Goal: Task Accomplishment & Management: Use online tool/utility

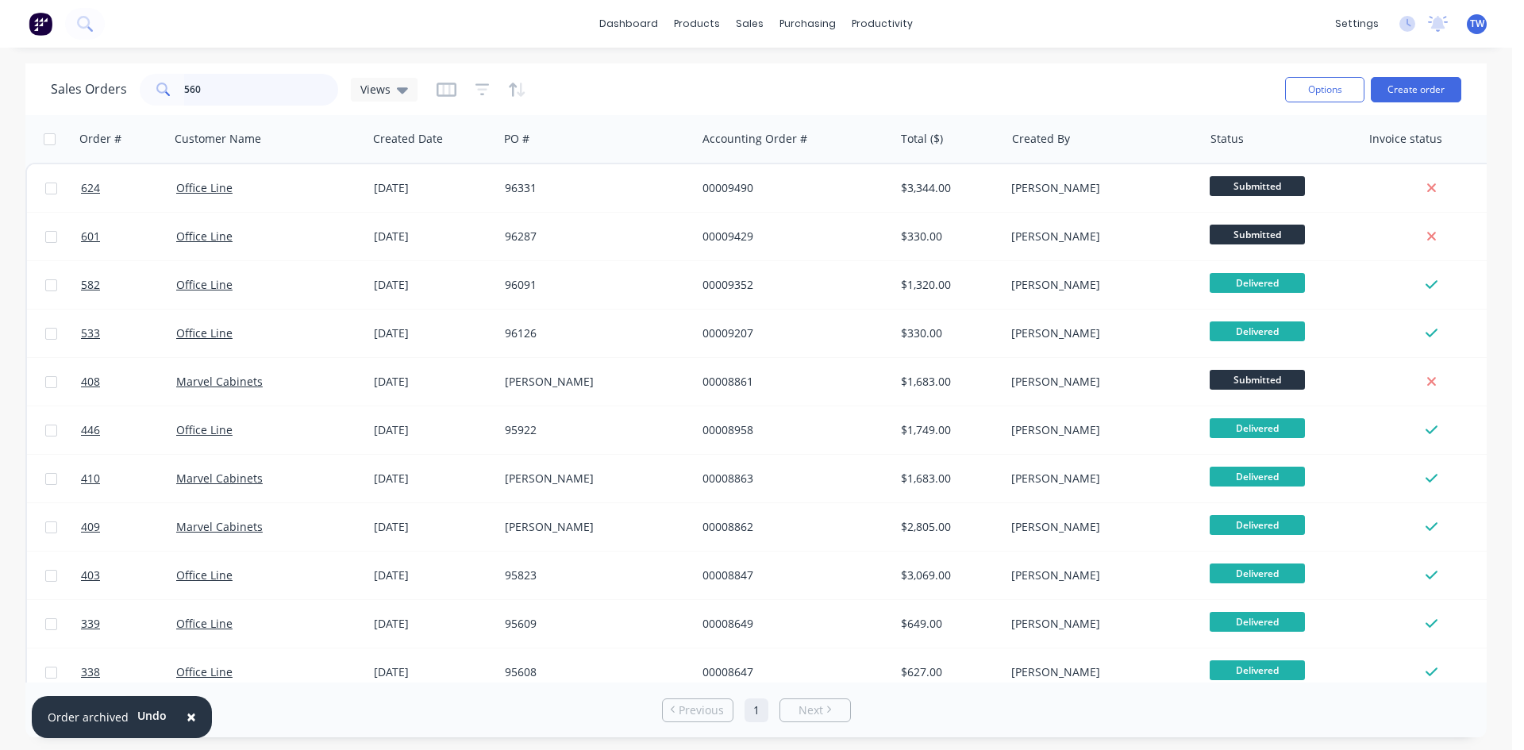
click at [271, 82] on input "560" at bounding box center [261, 90] width 155 height 32
type input "5"
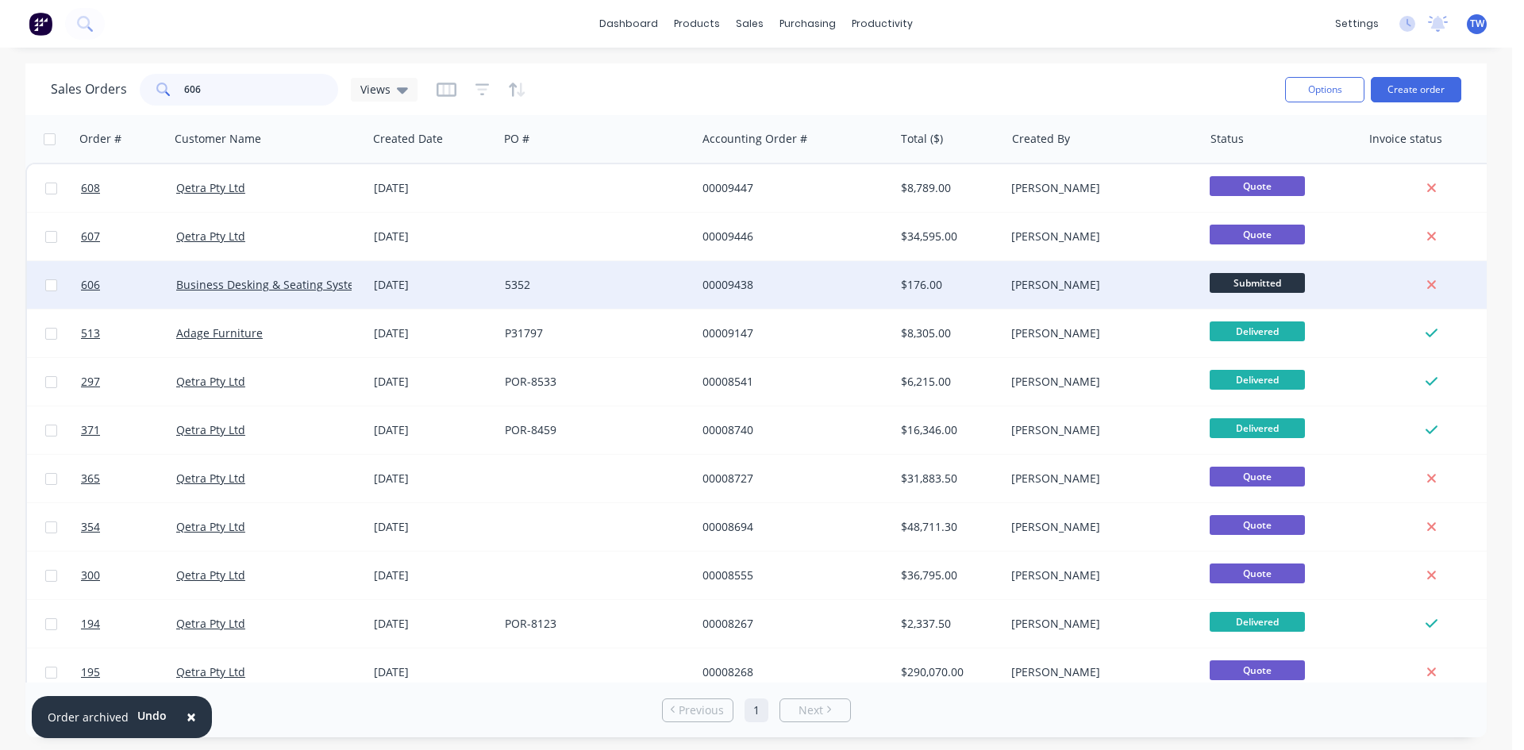
type input "606"
click at [1229, 277] on span "Submitted" at bounding box center [1257, 283] width 95 height 20
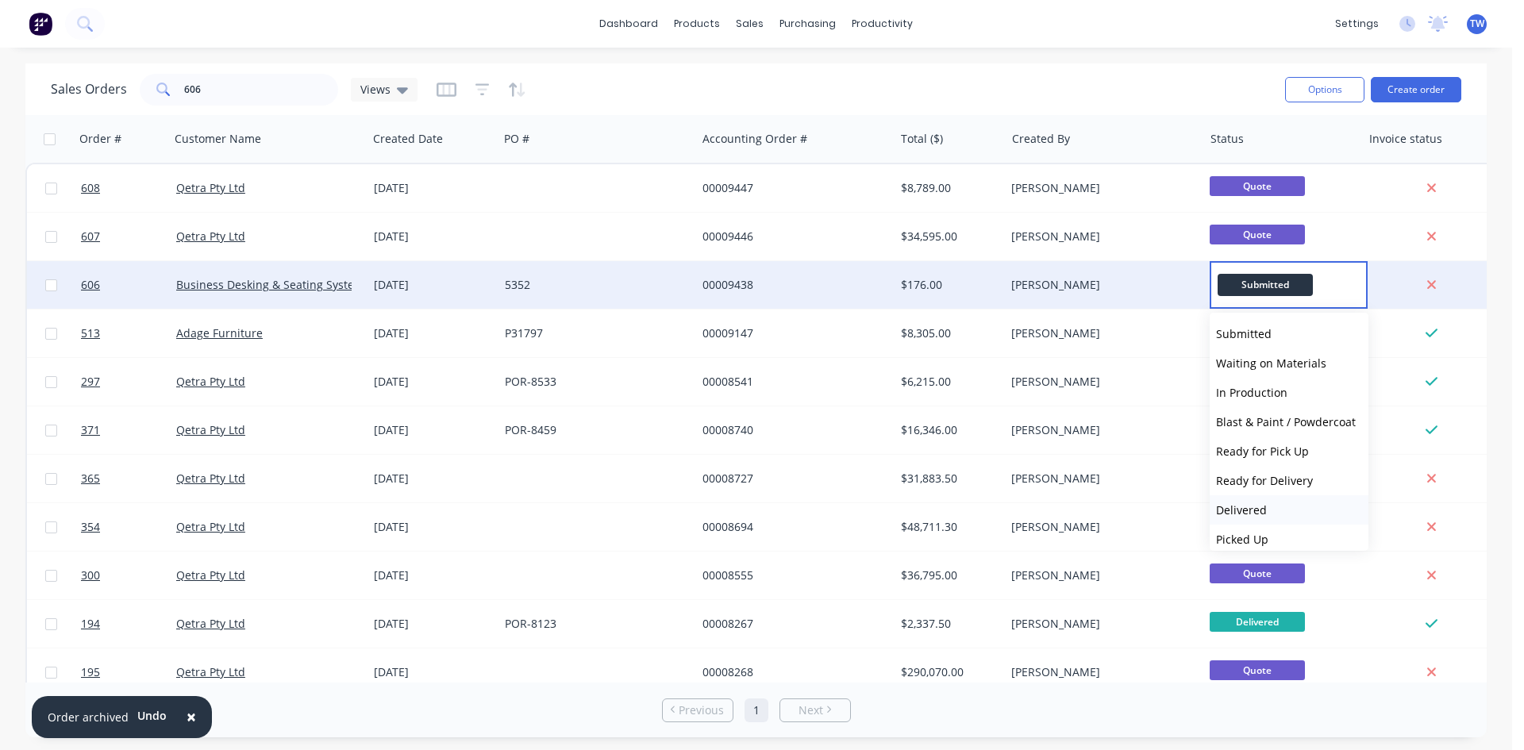
click at [1257, 514] on span "Delivered" at bounding box center [1241, 509] width 51 height 15
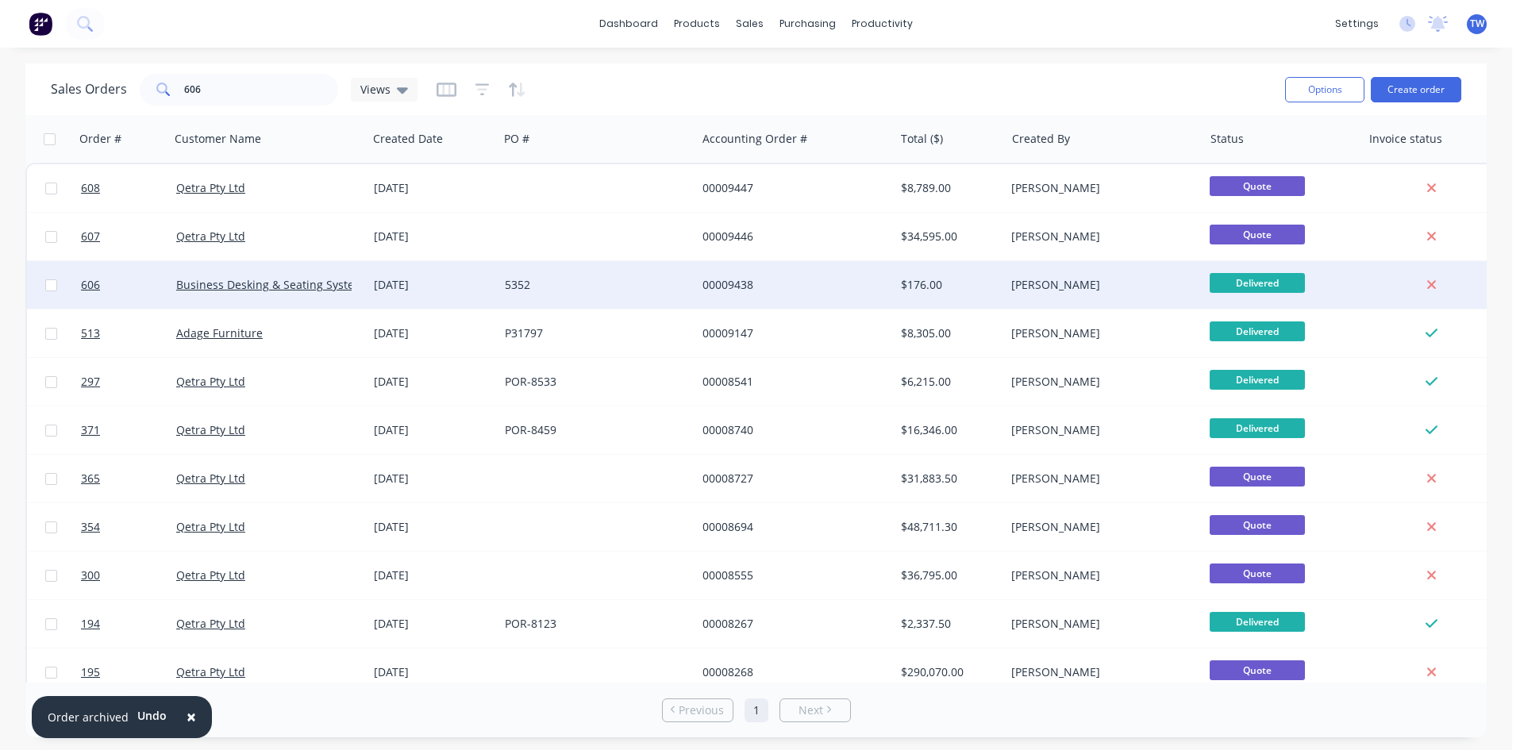
click at [1134, 282] on div "[PERSON_NAME]" at bounding box center [1099, 285] width 176 height 16
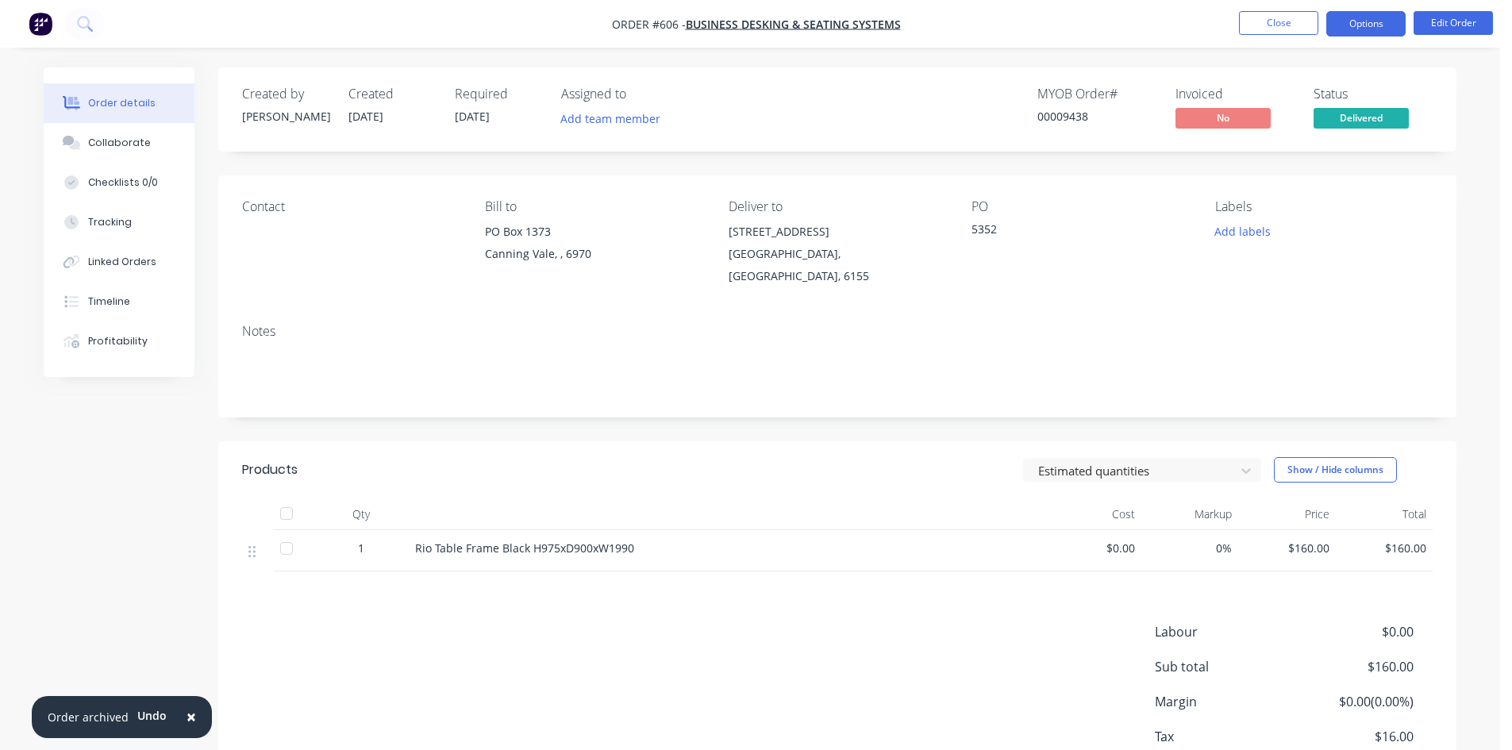
click at [1368, 23] on button "Options" at bounding box center [1365, 23] width 79 height 25
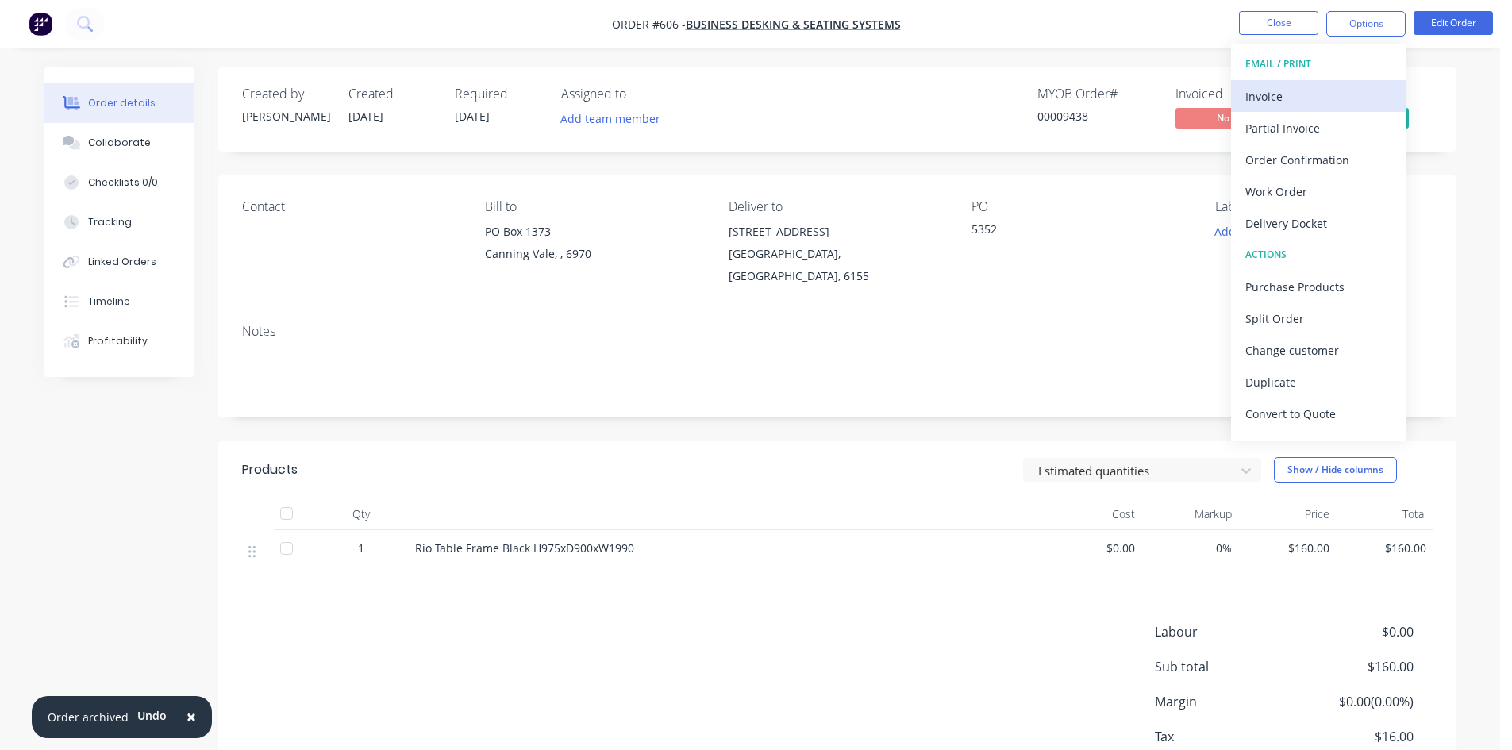
click at [1306, 110] on button "Invoice" at bounding box center [1318, 96] width 175 height 32
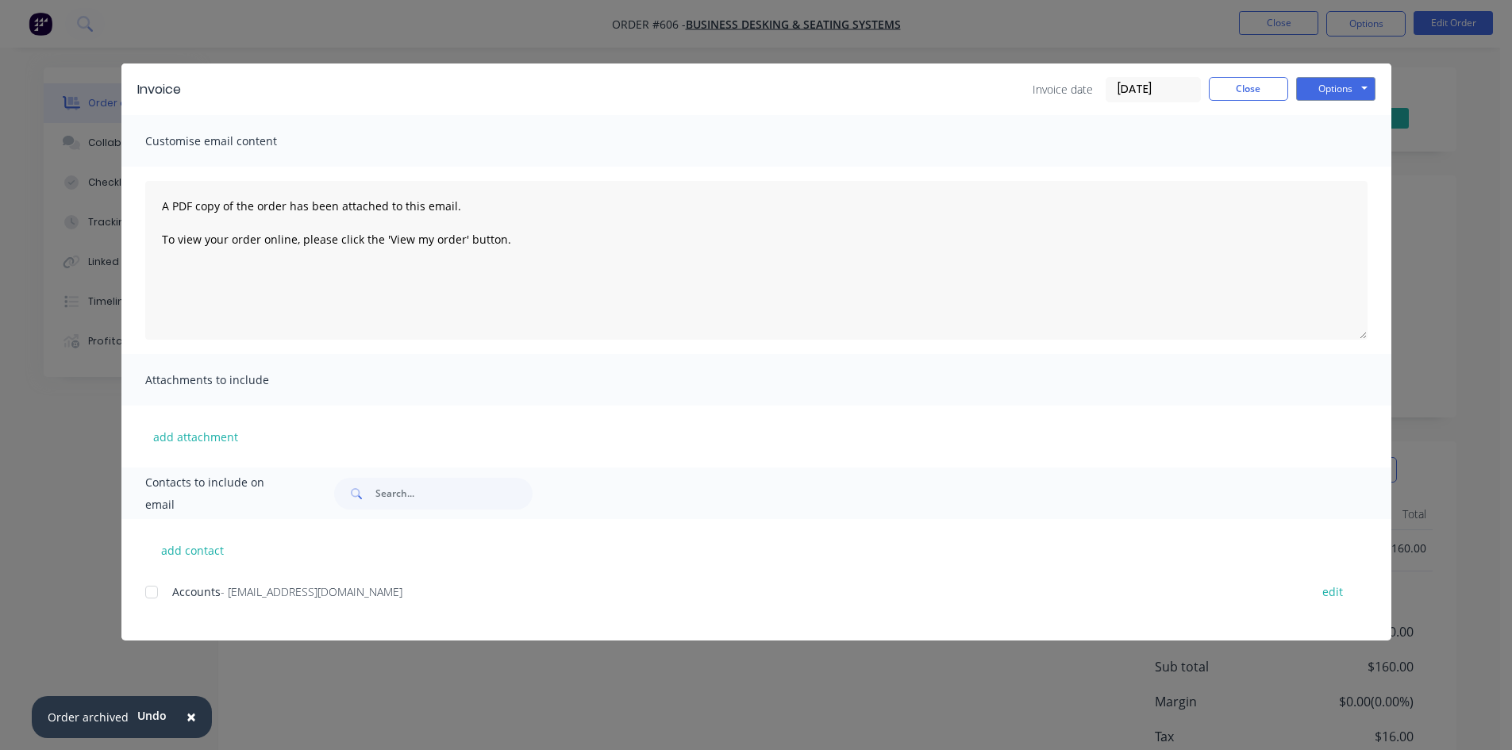
click at [152, 588] on div at bounding box center [152, 592] width 32 height 32
click at [1319, 90] on button "Options" at bounding box center [1335, 89] width 79 height 24
click at [1332, 162] on button "Email" at bounding box center [1347, 169] width 102 height 26
click at [325, 698] on div "Invoice Invoice date [DATE] Close Options Preview Print Email Customise email c…" at bounding box center [756, 375] width 1512 height 750
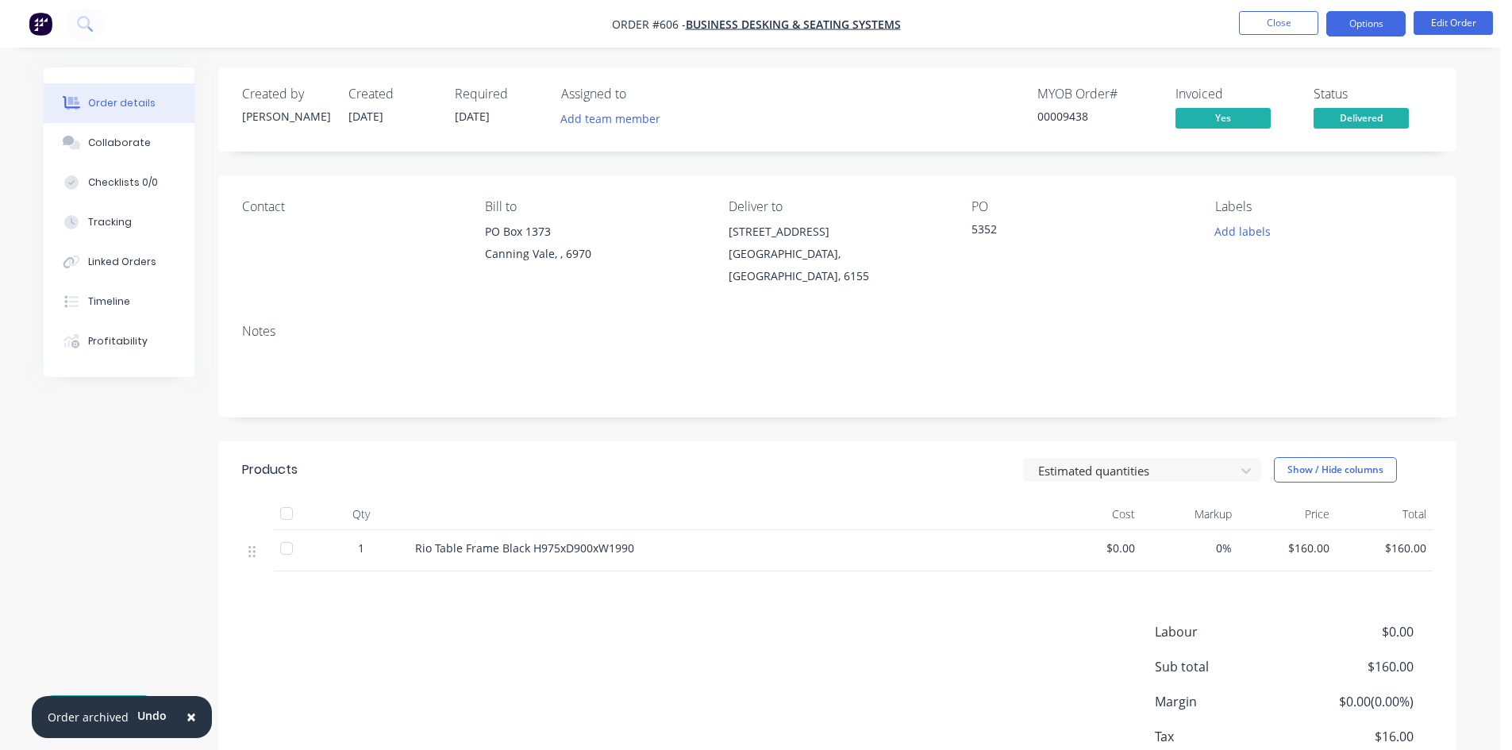
click at [1364, 19] on button "Options" at bounding box center [1365, 23] width 79 height 25
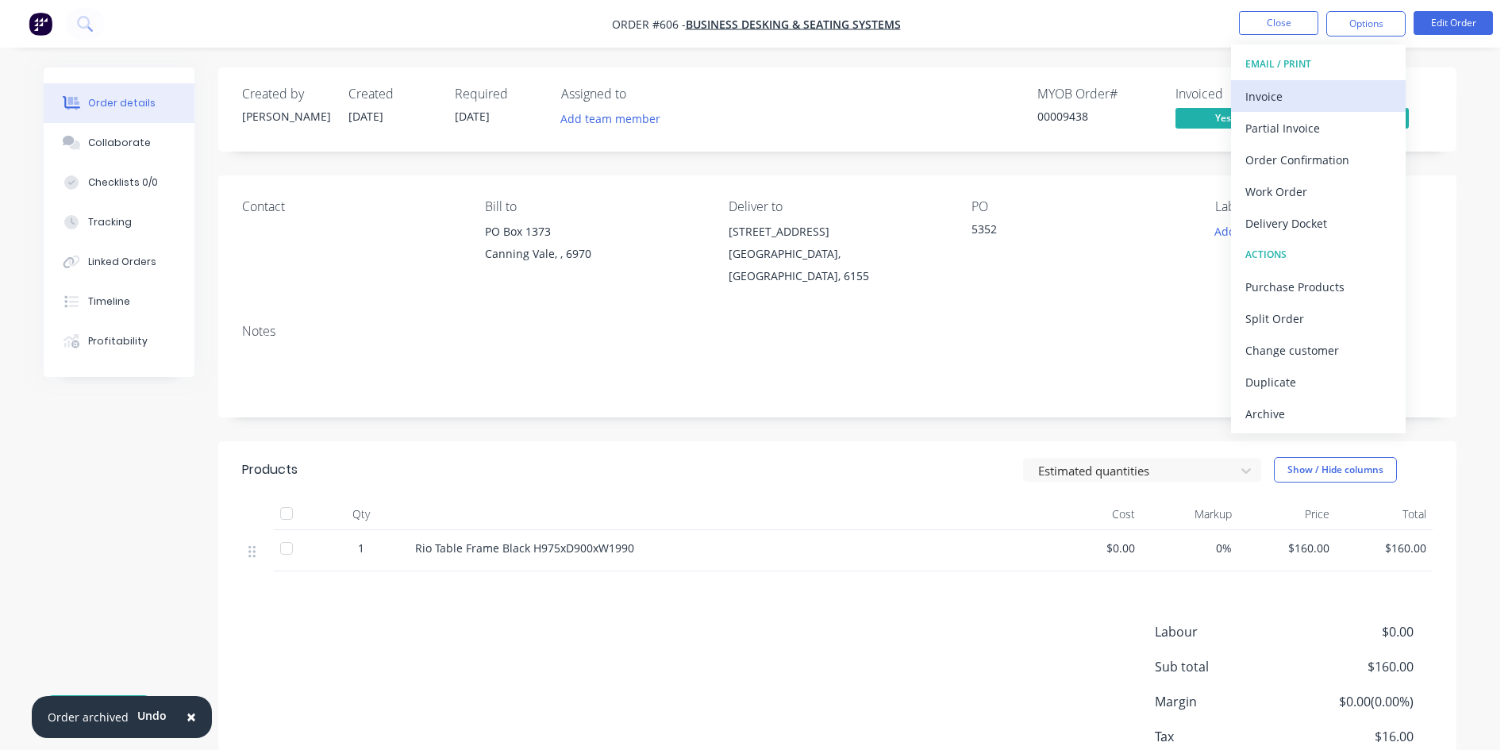
click at [1314, 93] on div "Invoice" at bounding box center [1318, 96] width 146 height 23
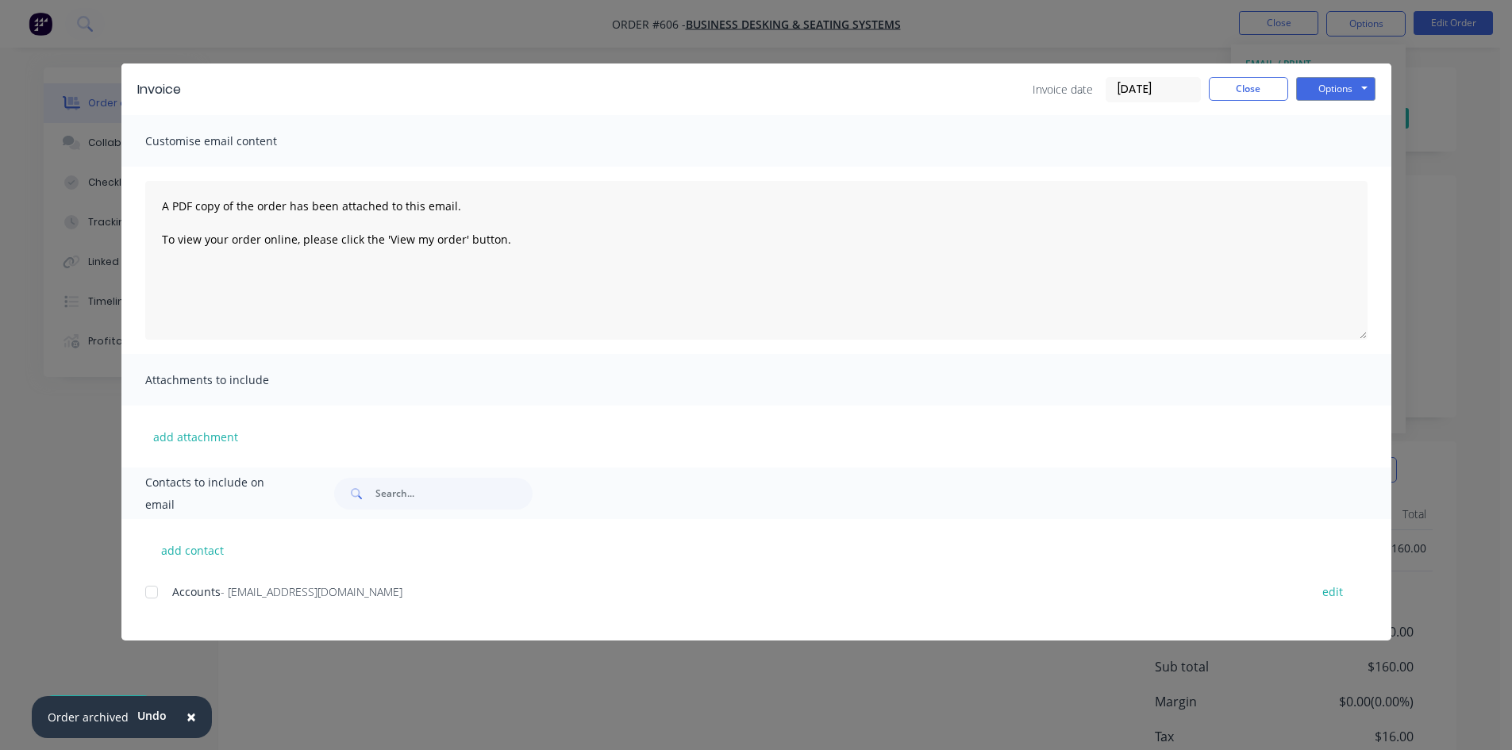
click at [229, 591] on span "- [EMAIL_ADDRESS][DOMAIN_NAME]" at bounding box center [312, 591] width 182 height 15
click at [187, 722] on span "×" at bounding box center [192, 717] width 10 height 22
click at [1263, 90] on button "Close" at bounding box center [1248, 89] width 79 height 24
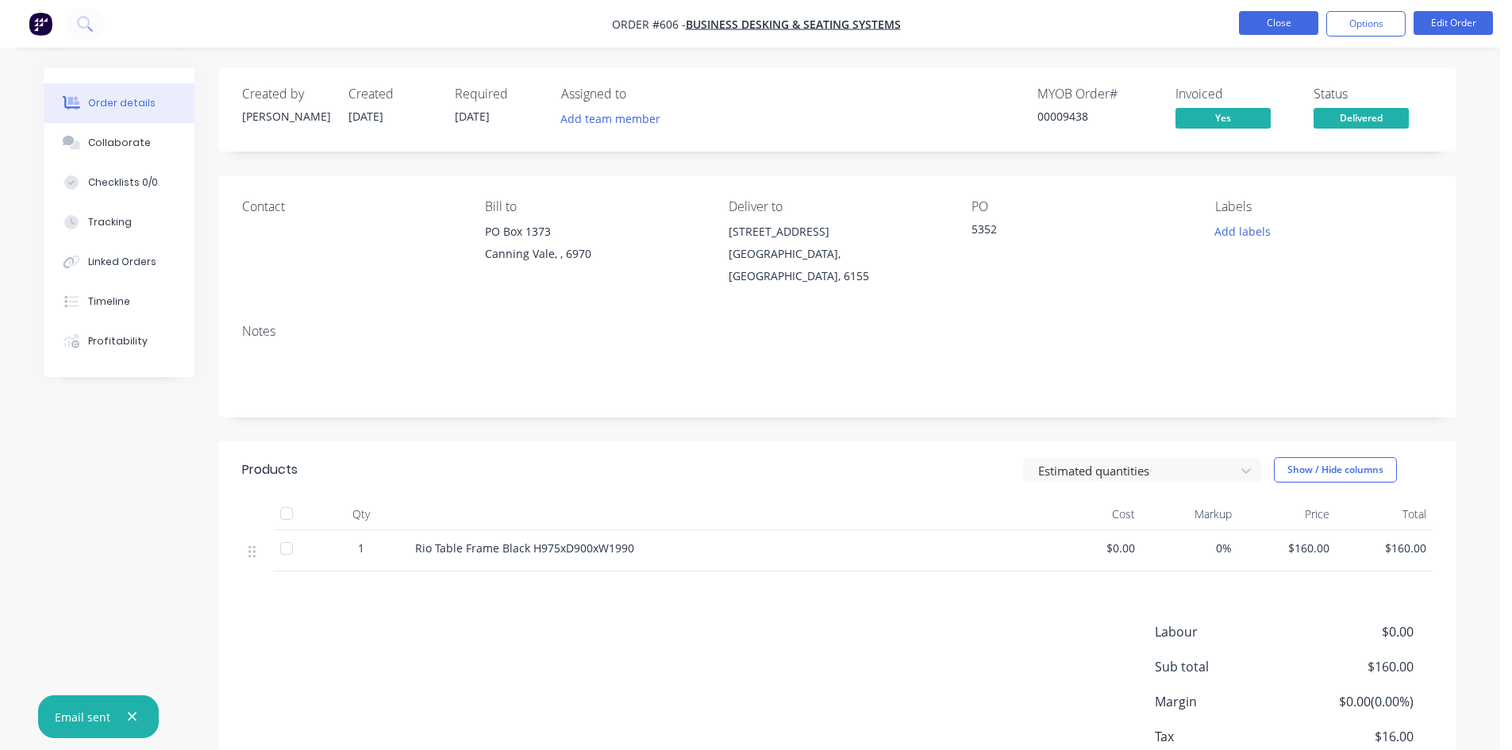
click at [1280, 20] on button "Close" at bounding box center [1278, 23] width 79 height 24
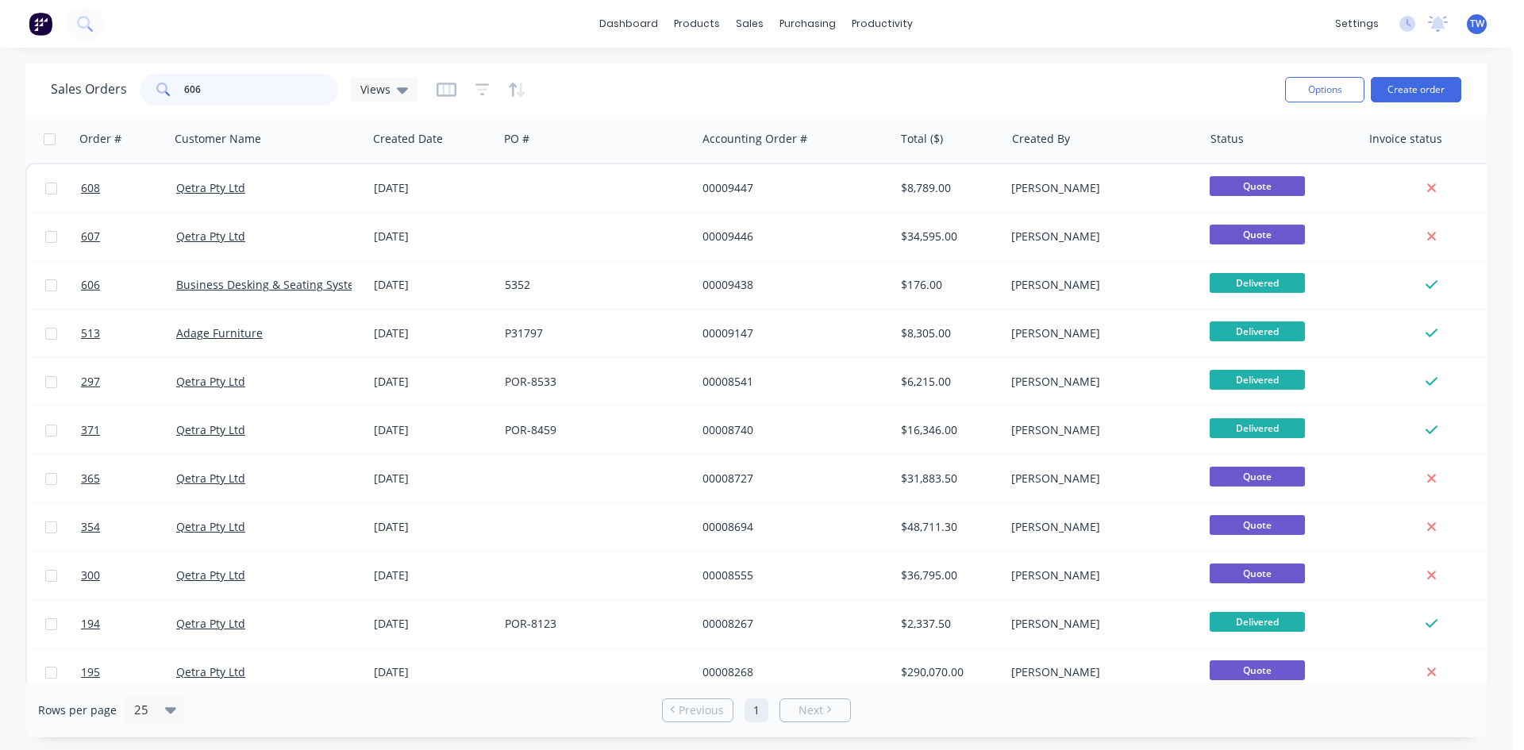
click at [202, 85] on input "606" at bounding box center [261, 90] width 155 height 32
type input "6"
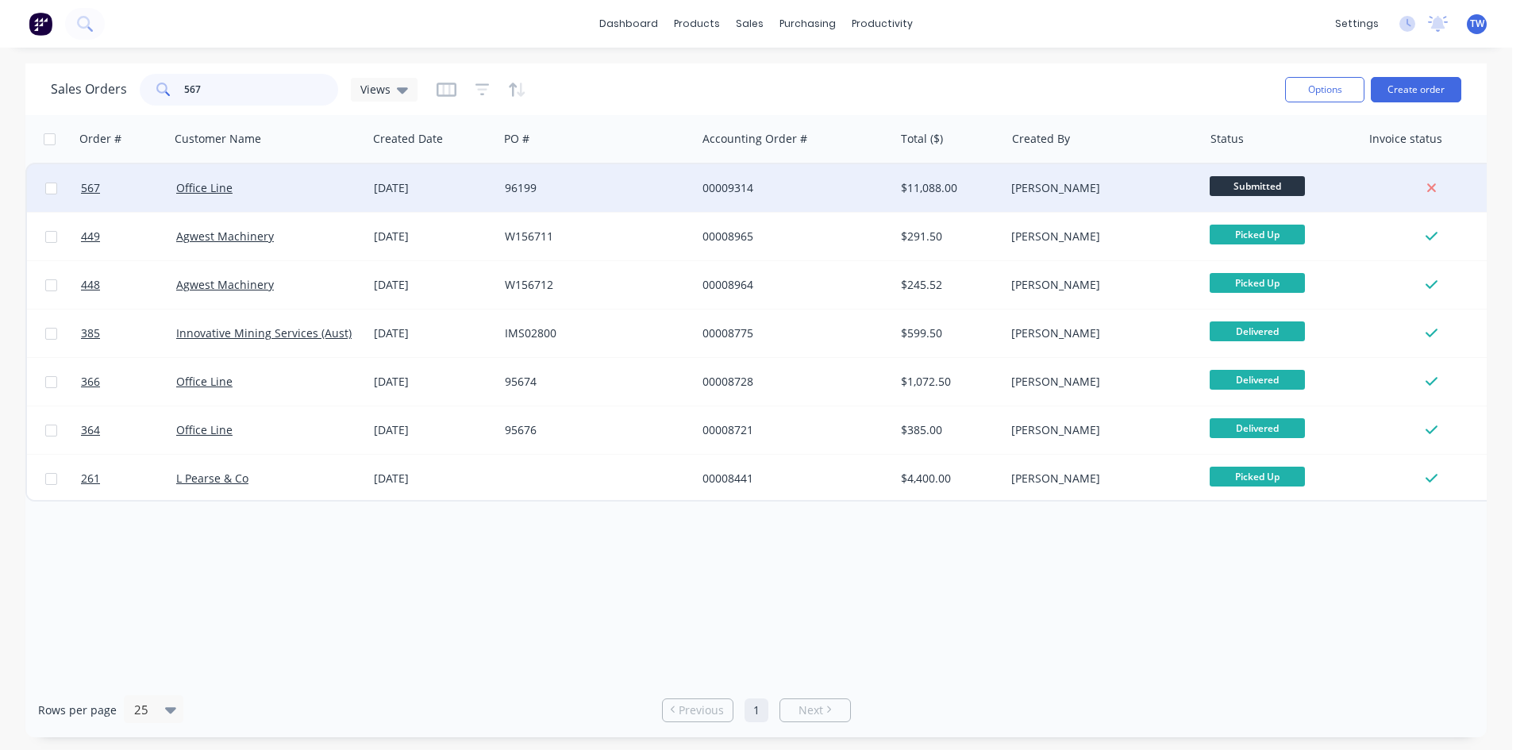
type input "567"
click at [1230, 190] on span "Submitted" at bounding box center [1257, 186] width 95 height 20
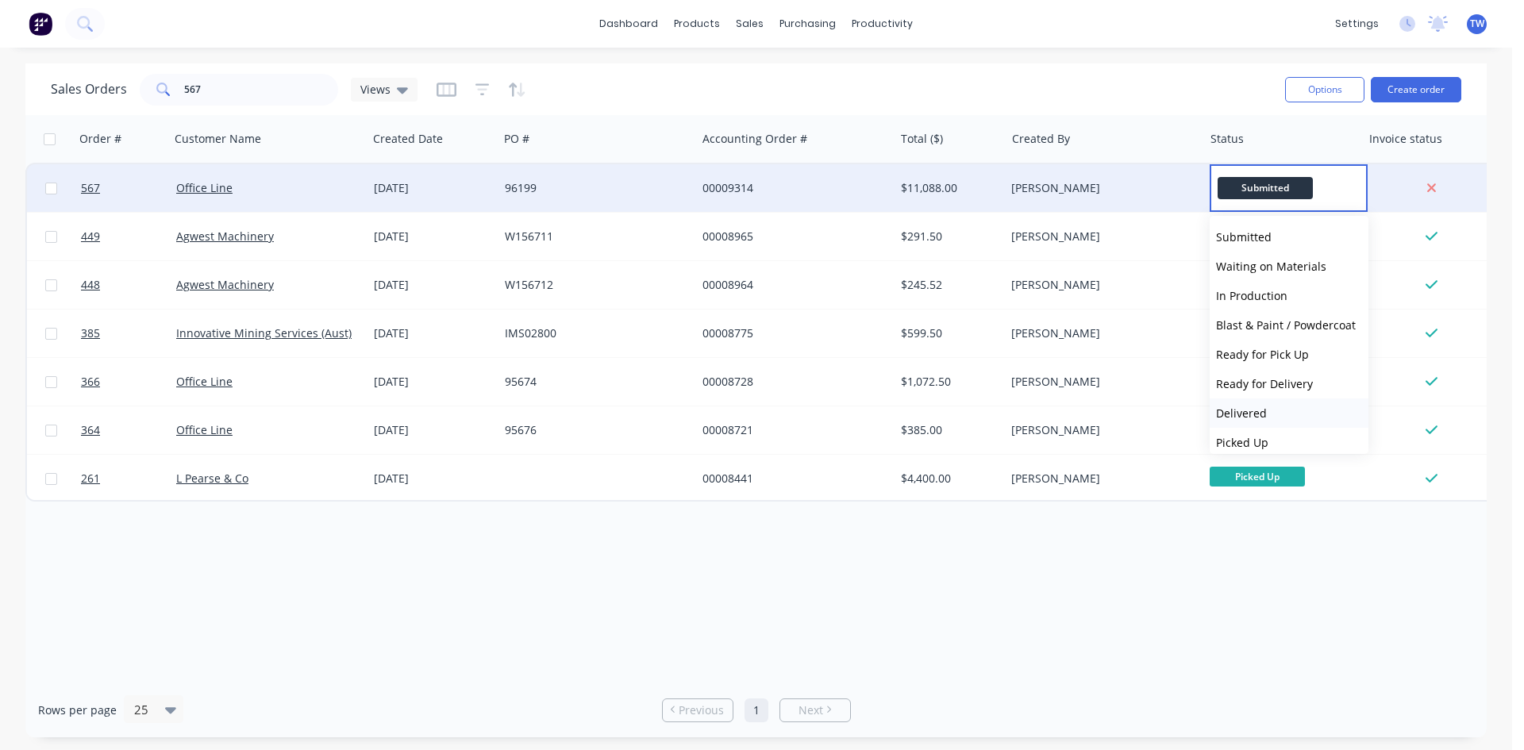
click at [1288, 410] on button "Delivered" at bounding box center [1289, 412] width 159 height 29
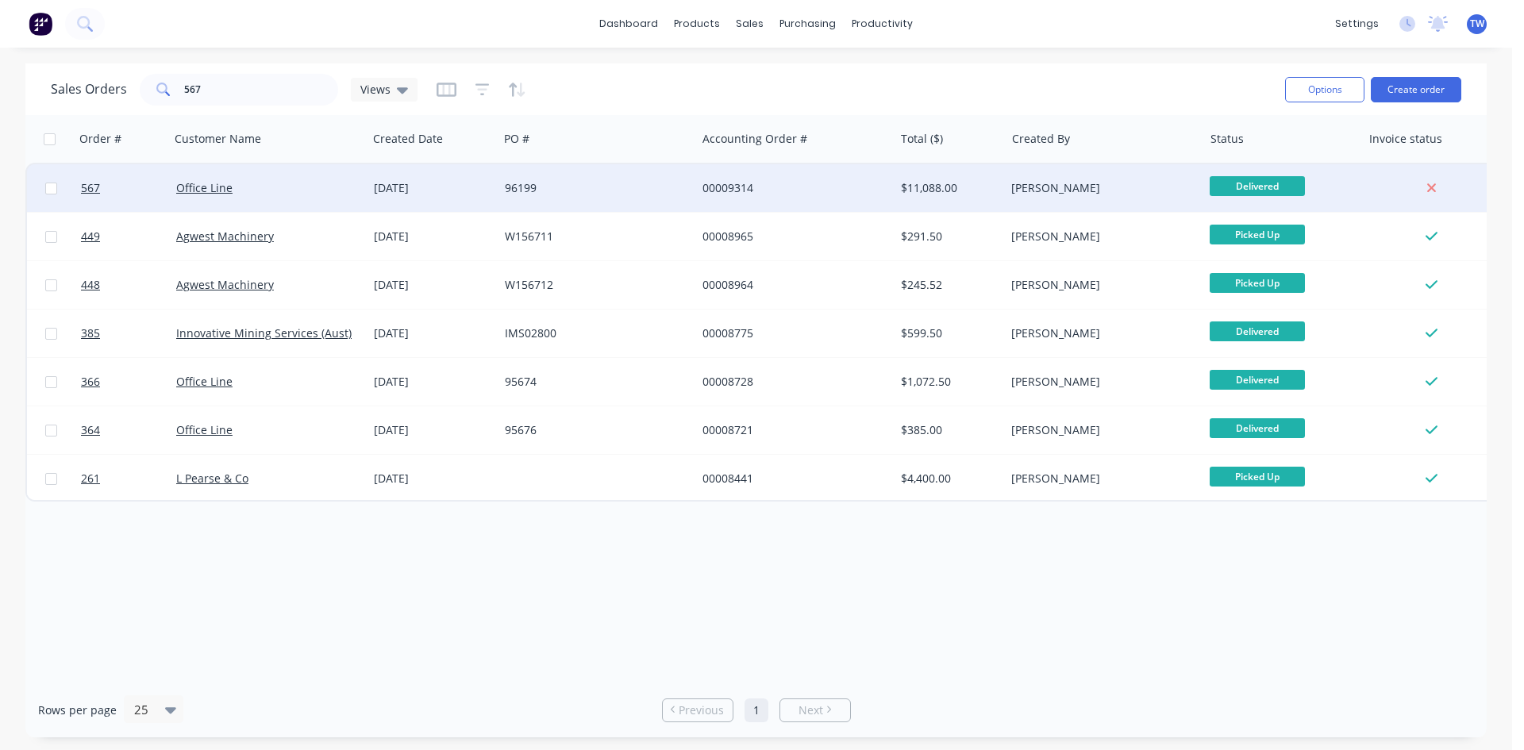
click at [1129, 181] on div "[PERSON_NAME]" at bounding box center [1099, 188] width 176 height 16
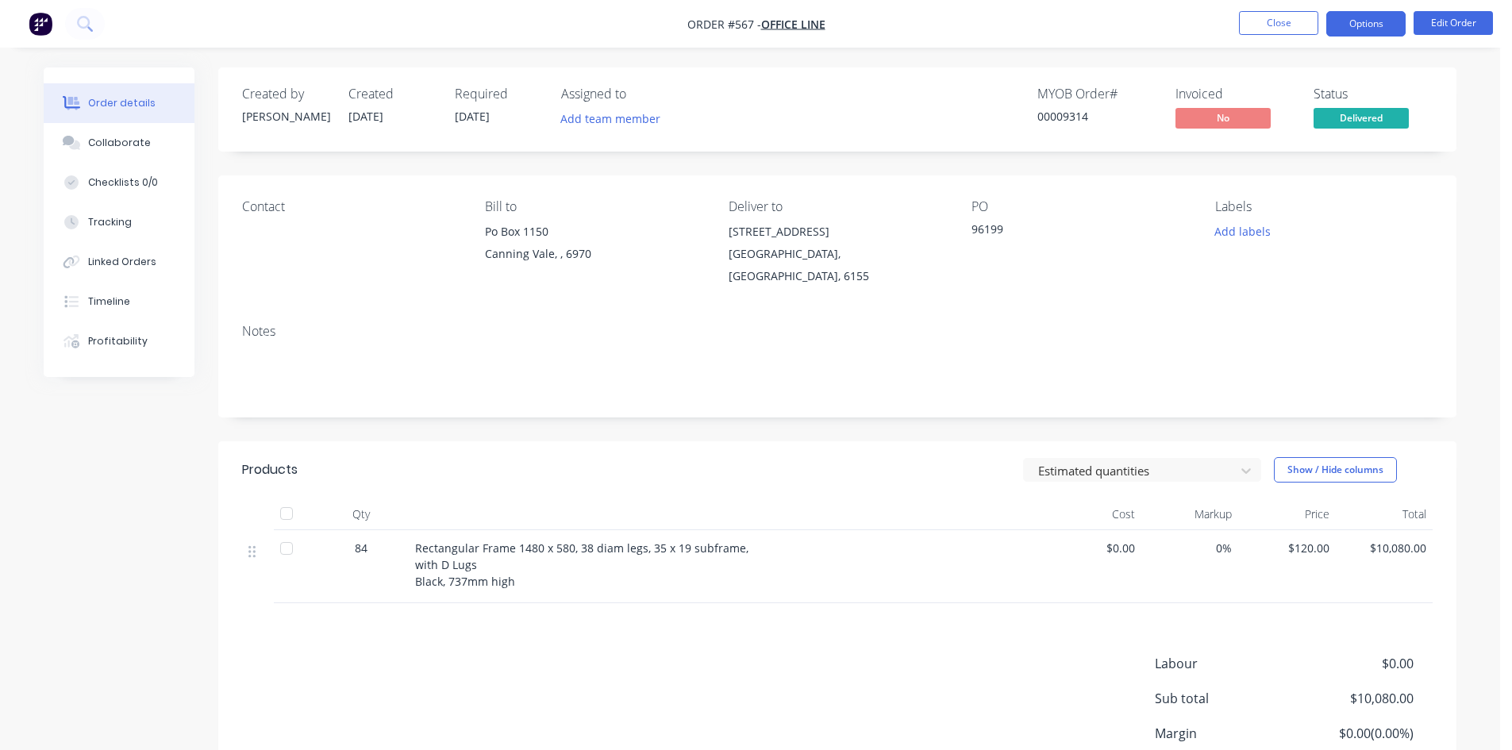
click at [1337, 24] on button "Options" at bounding box center [1365, 23] width 79 height 25
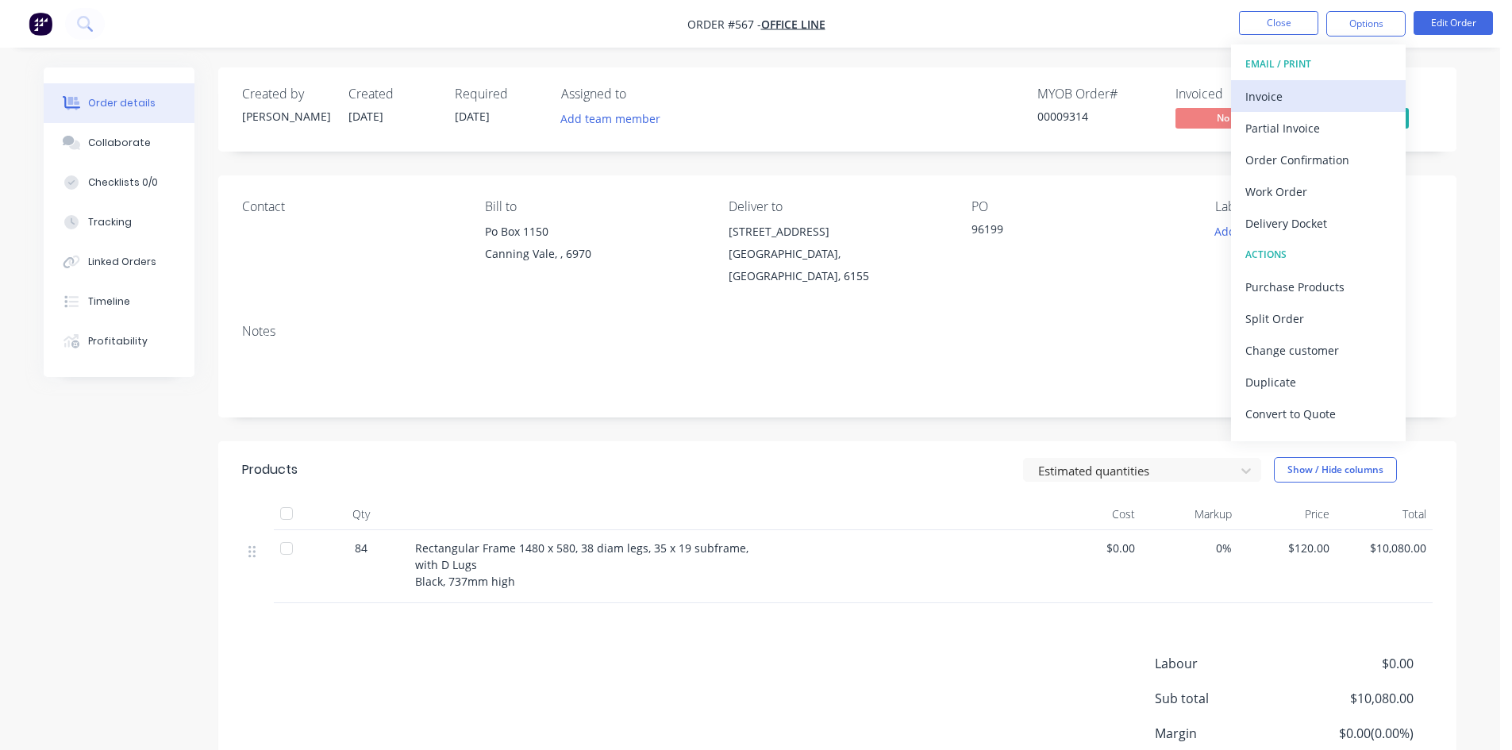
click at [1272, 93] on div "Invoice" at bounding box center [1318, 96] width 146 height 23
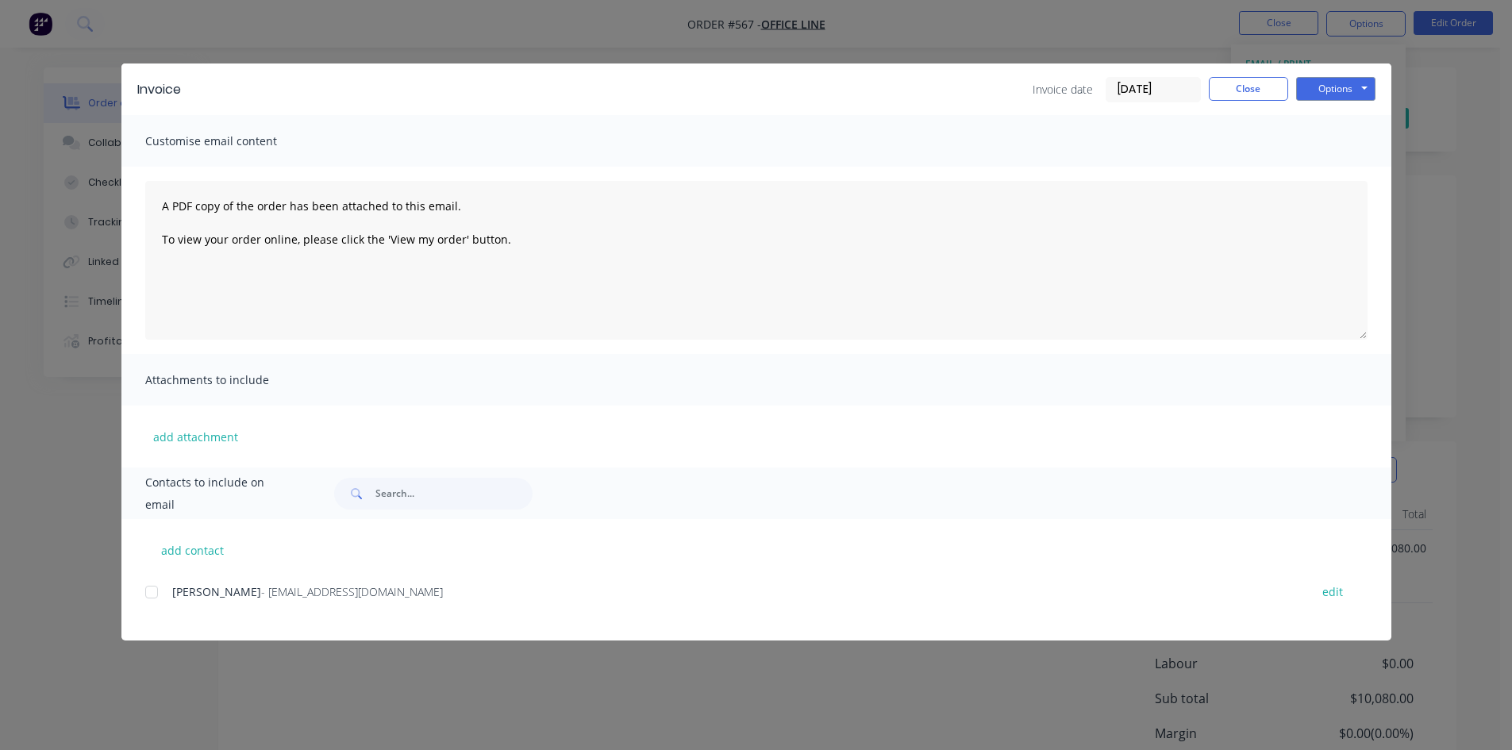
click at [148, 593] on div at bounding box center [152, 592] width 32 height 32
click at [1322, 83] on button "Options" at bounding box center [1335, 89] width 79 height 24
click at [1339, 163] on button "Email" at bounding box center [1347, 169] width 102 height 26
click at [1266, 85] on button "Close" at bounding box center [1248, 89] width 79 height 24
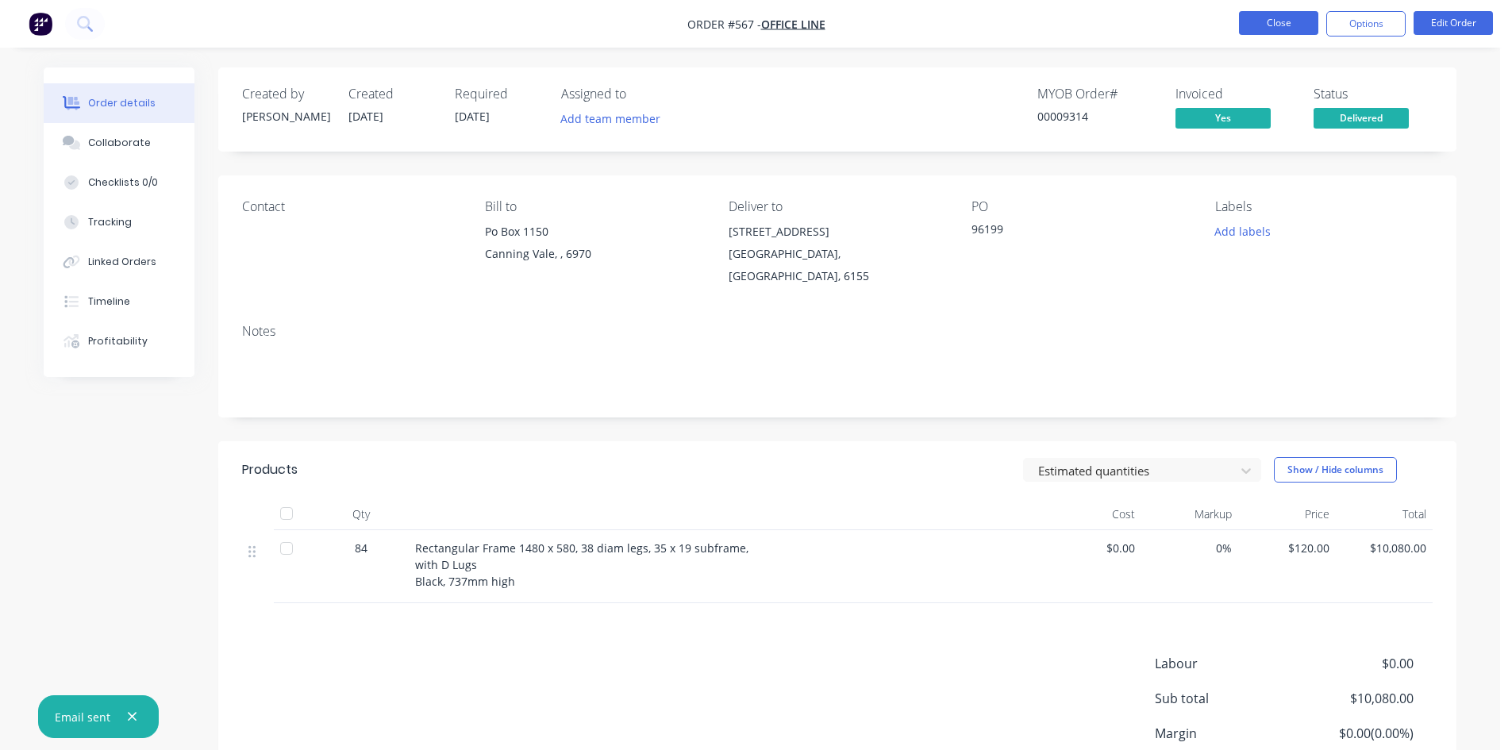
click at [1272, 20] on button "Close" at bounding box center [1278, 23] width 79 height 24
